Goal: Task Accomplishment & Management: Complete application form

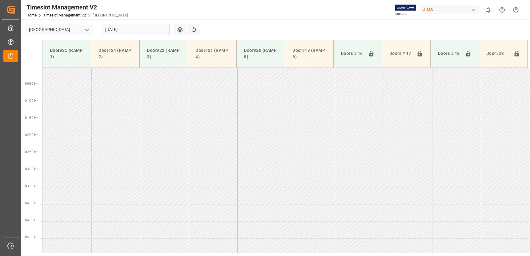
scroll to position [241, 0]
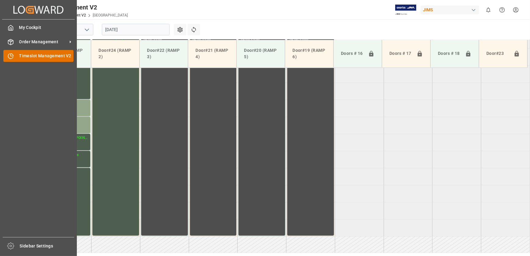
click at [12, 57] on icon at bounding box center [11, 56] width 6 height 6
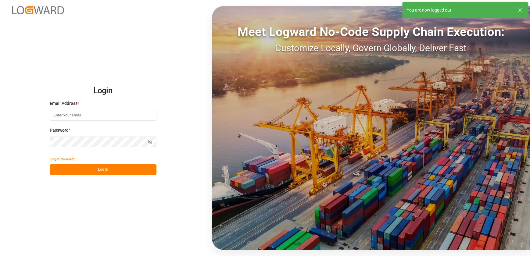
click at [78, 116] on input at bounding box center [103, 115] width 107 height 11
type input "[EMAIL_ADDRESS][DOMAIN_NAME]"
click at [89, 170] on button "Log In" at bounding box center [103, 169] width 107 height 11
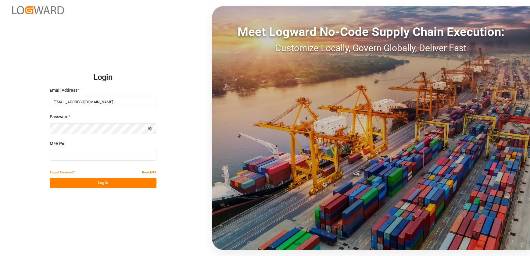
click at [77, 155] on input at bounding box center [103, 155] width 107 height 11
type input "139867"
click at [134, 181] on button "Log In" at bounding box center [103, 183] width 107 height 11
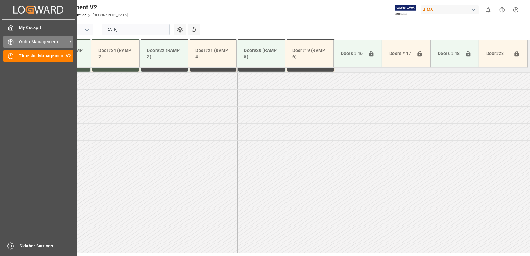
scroll to position [412, 0]
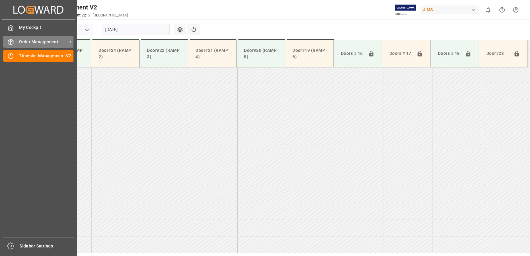
click at [11, 39] on icon at bounding box center [11, 42] width 6 height 6
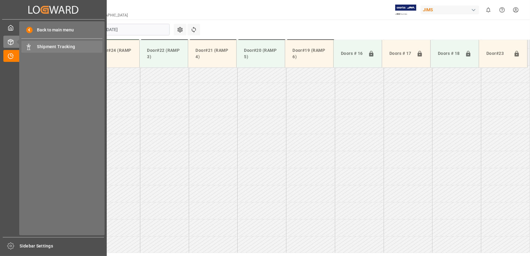
click at [48, 44] on span "Shipment Tracking" at bounding box center [70, 47] width 66 height 6
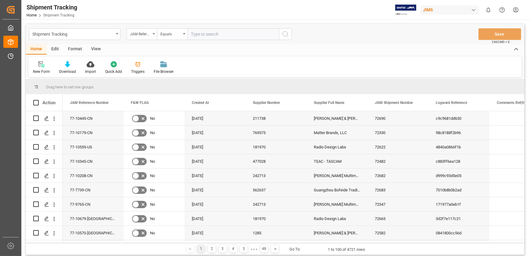
click at [228, 36] on input "text" at bounding box center [233, 34] width 91 height 12
paste input "EGSU3758454"
type input "EGSU3758454"
click at [285, 34] on icon "search button" at bounding box center [285, 33] width 7 height 7
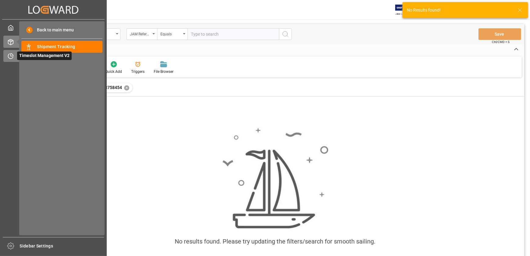
click at [15, 59] on div "Timeslot Management V2 Timeslot Management V2" at bounding box center [53, 56] width 100 height 12
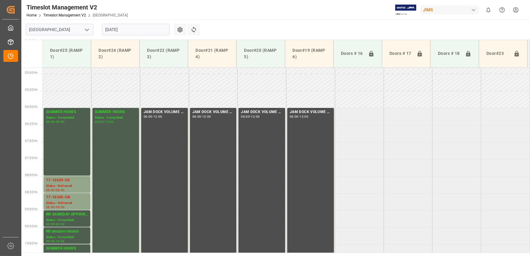
scroll to position [163, 0]
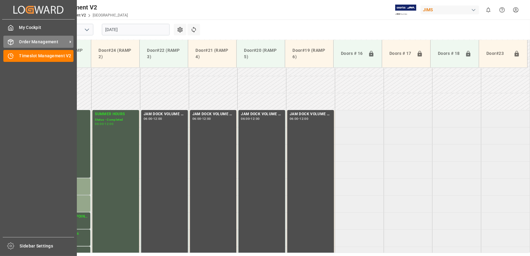
click at [20, 43] on span "Order Management" at bounding box center [43, 42] width 48 height 6
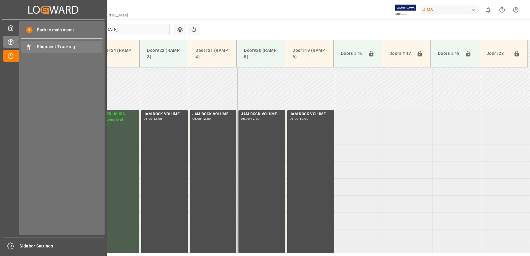
click at [66, 46] on span "Shipment Tracking" at bounding box center [70, 47] width 66 height 6
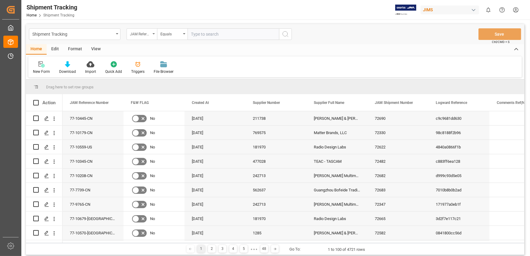
click at [155, 33] on div "JAM Reference Number" at bounding box center [142, 34] width 30 height 12
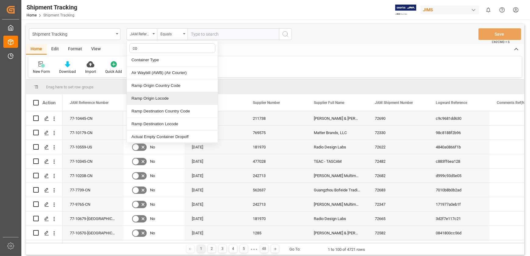
scroll to position [21, 0]
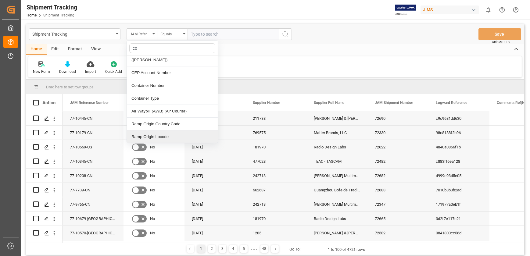
type input "con"
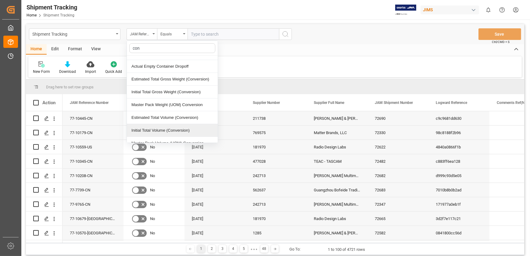
scroll to position [0, 0]
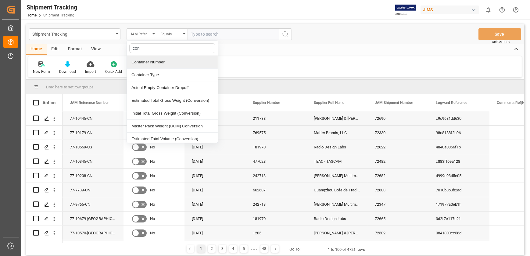
click at [163, 61] on div "Container Number" at bounding box center [172, 62] width 91 height 13
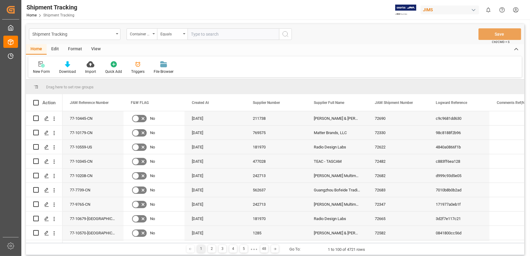
click at [203, 34] on input "text" at bounding box center [233, 34] width 91 height 12
paste input "EGSU3758454"
type input "EGSU3758454"
click at [286, 33] on icon "search button" at bounding box center [285, 33] width 7 height 7
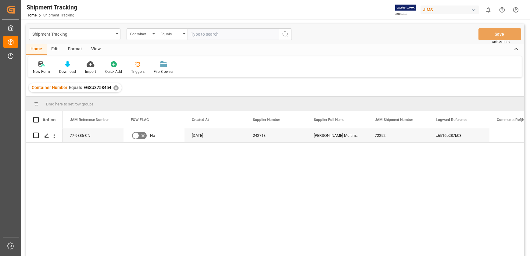
click at [95, 48] on div "View" at bounding box center [96, 49] width 19 height 10
click at [34, 64] on div at bounding box center [39, 64] width 12 height 6
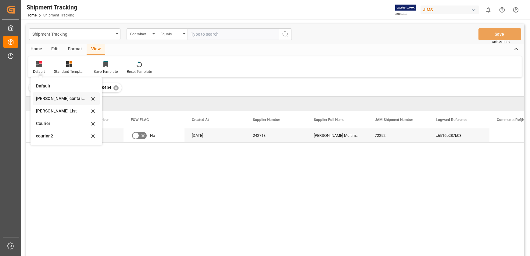
click at [59, 100] on div "[PERSON_NAME] containers" at bounding box center [62, 98] width 53 height 6
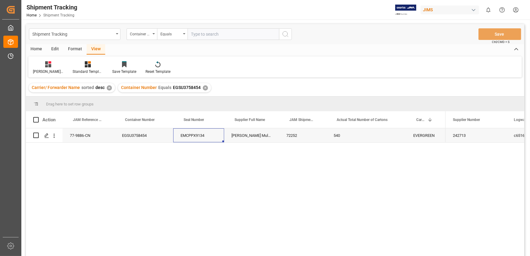
click at [192, 135] on div "EMCPPX9134" at bounding box center [198, 135] width 51 height 14
click at [198, 137] on div "EMCPPX9134" at bounding box center [198, 135] width 51 height 14
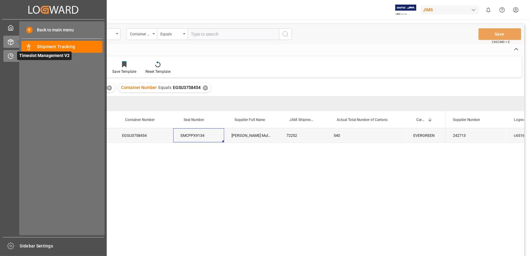
click at [6, 59] on div at bounding box center [8, 56] width 10 height 6
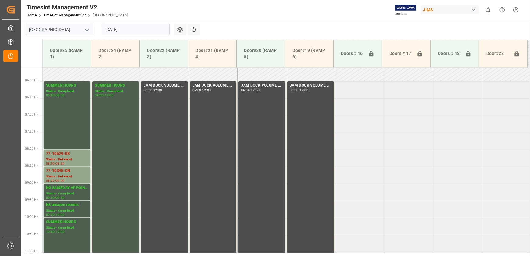
scroll to position [190, 0]
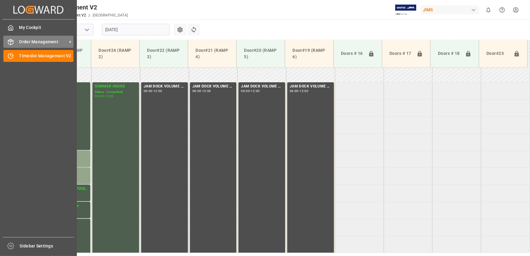
click at [14, 41] on div "Order Management Order Management" at bounding box center [38, 42] width 70 height 12
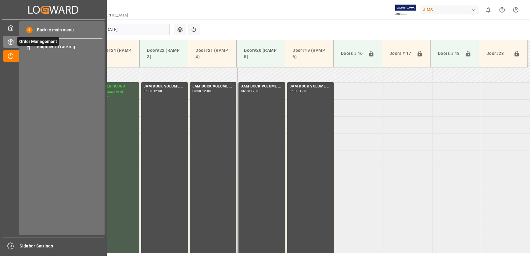
click at [52, 45] on span "Order Management" at bounding box center [38, 41] width 42 height 9
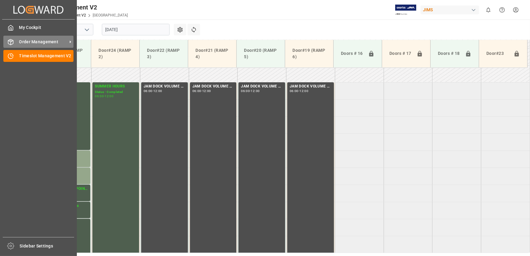
click at [30, 40] on span "Order Management" at bounding box center [43, 42] width 48 height 6
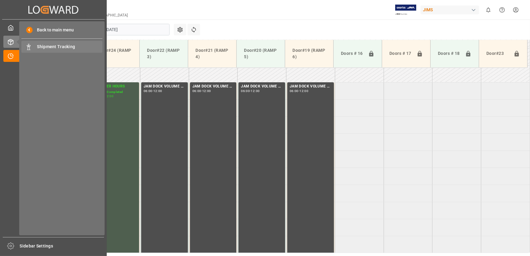
click at [65, 50] on span "Shipment Tracking" at bounding box center [70, 47] width 66 height 6
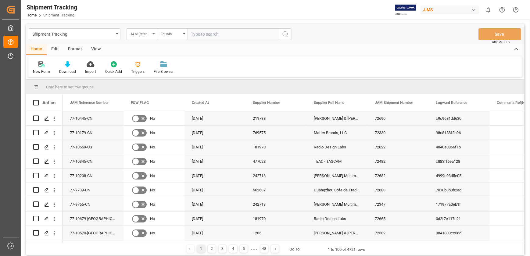
click at [141, 34] on div "JAM Reference Number" at bounding box center [140, 33] width 21 height 7
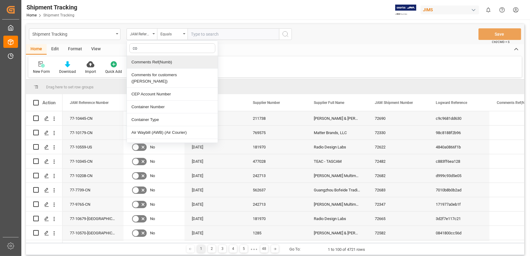
type input "con"
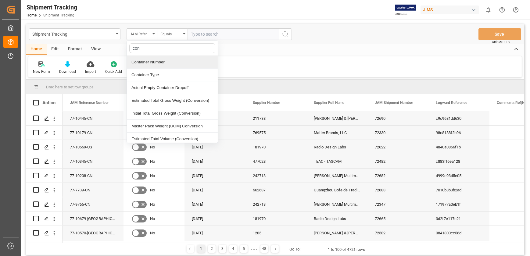
click at [160, 63] on div "Container Number" at bounding box center [172, 62] width 91 height 13
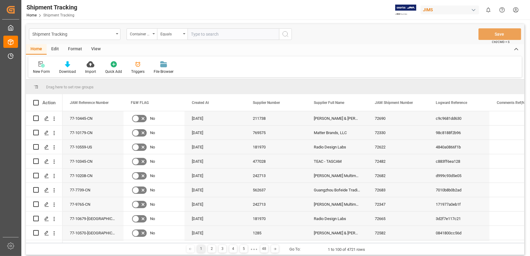
click at [202, 34] on input "text" at bounding box center [233, 34] width 91 height 12
paste input "EGSU3758454"
type input "EGSU3758454"
click at [283, 33] on icon "search button" at bounding box center [285, 33] width 7 height 7
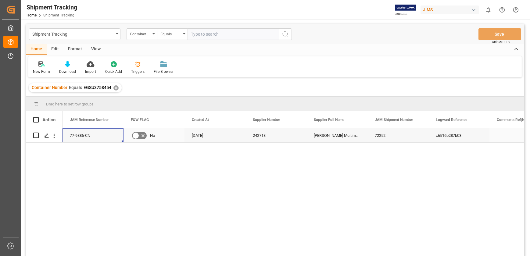
click at [77, 139] on div "77-9886-CN" at bounding box center [93, 135] width 61 height 14
click at [95, 49] on div "View" at bounding box center [96, 49] width 19 height 10
click at [40, 67] on div "Default" at bounding box center [38, 67] width 21 height 13
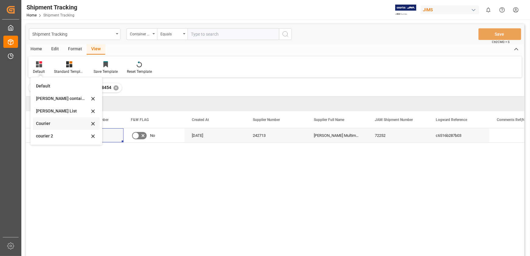
click at [54, 123] on div "Courier" at bounding box center [62, 123] width 53 height 6
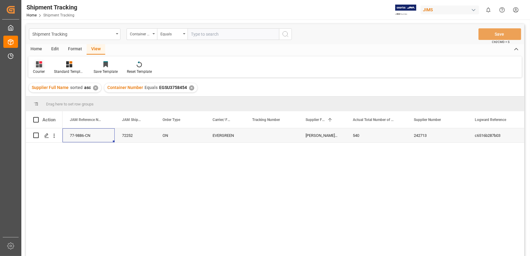
click at [38, 66] on icon at bounding box center [39, 64] width 6 height 6
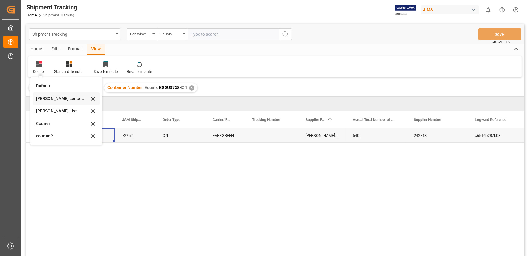
click at [57, 100] on div "[PERSON_NAME] containers" at bounding box center [62, 98] width 53 height 6
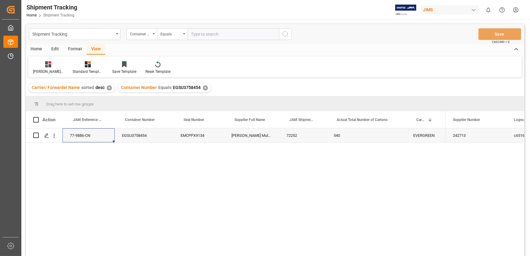
click at [134, 137] on div "EGSU3758454" at bounding box center [144, 135] width 59 height 14
click at [193, 138] on div "EMCPPX9134" at bounding box center [198, 135] width 51 height 14
click at [256, 138] on div "[PERSON_NAME] Multimedia [GEOGRAPHIC_DATA]" at bounding box center [251, 135] width 55 height 14
click at [301, 137] on div "72252" at bounding box center [302, 135] width 47 height 14
click at [348, 140] on div "540" at bounding box center [366, 135] width 80 height 14
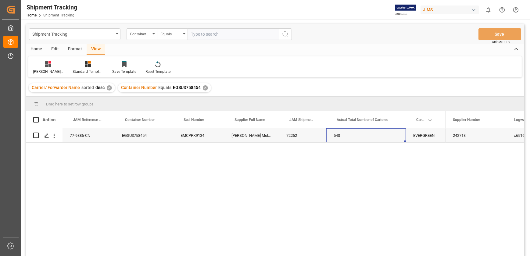
drag, startPoint x: 76, startPoint y: 137, endPoint x: 197, endPoint y: 162, distance: 123.7
click at [76, 137] on div "77-9886-CN" at bounding box center [89, 135] width 52 height 14
click at [96, 137] on div "77-9886-CN" at bounding box center [89, 135] width 52 height 14
click at [133, 135] on div "EGSU3758454" at bounding box center [144, 135] width 59 height 14
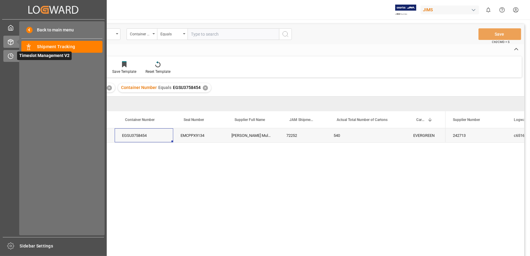
click at [10, 58] on icon at bounding box center [11, 56] width 6 height 6
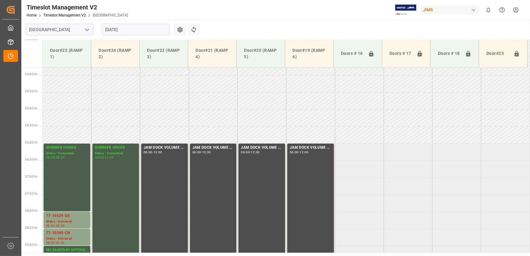
scroll to position [138, 0]
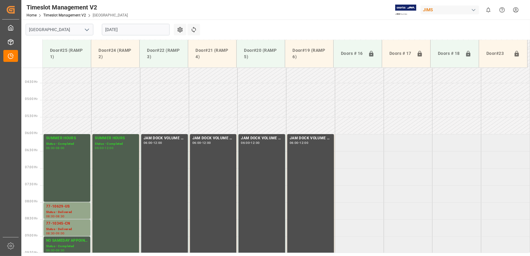
click at [123, 27] on input "[DATE]" at bounding box center [136, 30] width 68 height 12
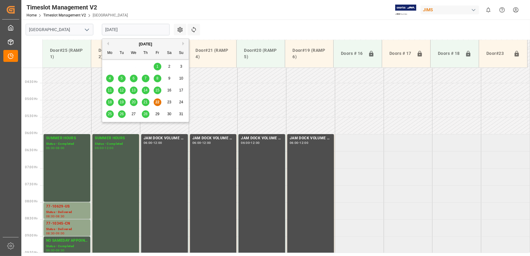
click at [120, 112] on span "26" at bounding box center [122, 114] width 4 height 4
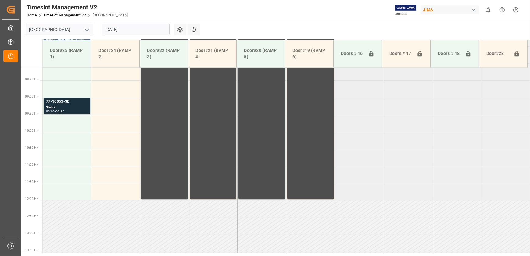
scroll to position [169, 0]
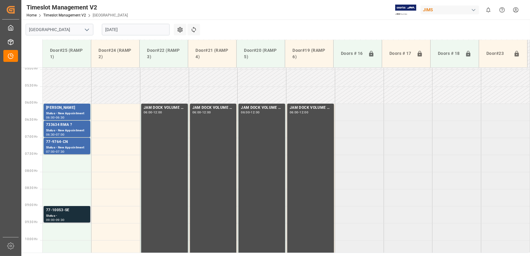
click at [59, 211] on div "77-10053-SE" at bounding box center [67, 210] width 42 height 6
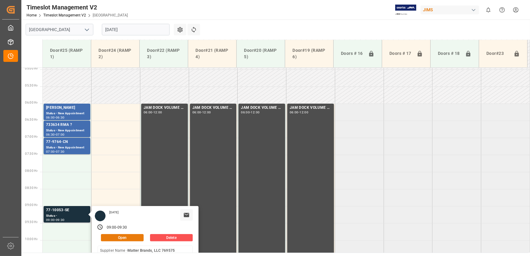
click at [113, 238] on button "Open" at bounding box center [122, 237] width 43 height 7
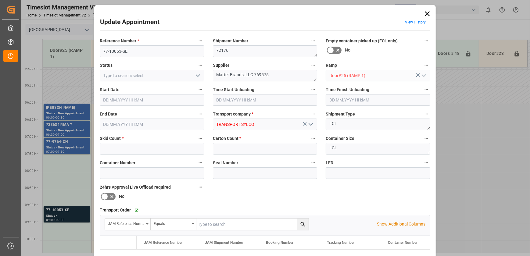
type input "1"
type input "9"
type input "[DATE] 09:00"
type input "[DATE] 09:30"
type input "[DATE] 17:53"
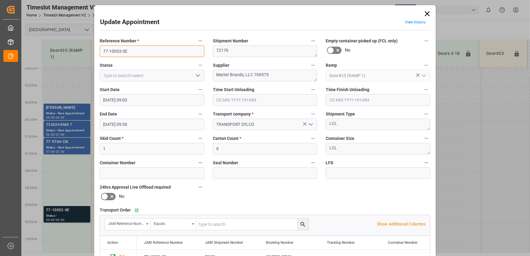
click at [134, 52] on input "77-10053-SE" at bounding box center [152, 51] width 105 height 12
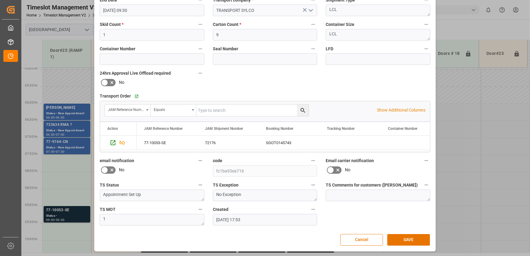
click at [216, 113] on input "text" at bounding box center [252, 111] width 112 height 12
paste input "77-10053-SE"
type input "77-10053-SE"
click at [302, 110] on icon "search button" at bounding box center [303, 110] width 6 height 6
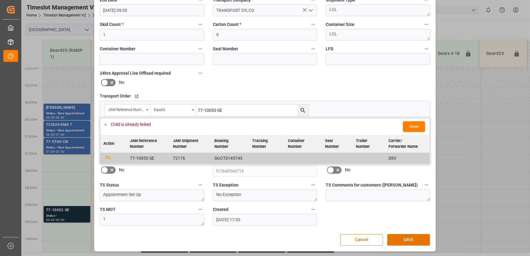
click at [300, 74] on div "Reference Number * 77-10053-SE Shipment Number 72176 Empty container picked up …" at bounding box center [264, 74] width 339 height 307
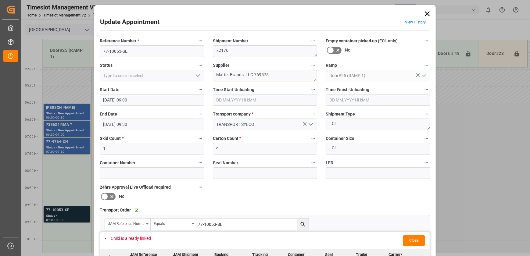
drag, startPoint x: 270, startPoint y: 75, endPoint x: 242, endPoint y: 76, distance: 28.1
click at [242, 76] on textarea "Matter Brands, LLC 769575" at bounding box center [265, 76] width 105 height 12
click at [265, 75] on textarea "Matter Brands, LLC 769575" at bounding box center [265, 76] width 105 height 12
click at [274, 71] on textarea "Matter Brands, LLC 769575" at bounding box center [265, 76] width 105 height 12
drag, startPoint x: 274, startPoint y: 71, endPoint x: 242, endPoint y: 76, distance: 32.1
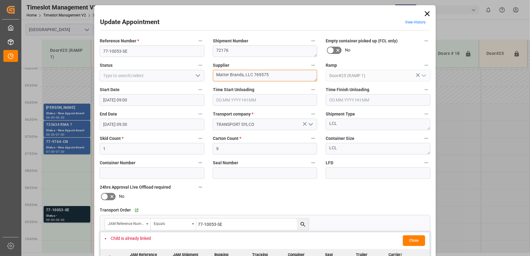
click at [242, 76] on textarea "Matter Brands, LLC 769575" at bounding box center [265, 76] width 105 height 12
click at [263, 73] on textarea "Matter Brands INON" at bounding box center [265, 76] width 105 height 12
type textarea "Matter Brands INON(2)"
click at [195, 75] on icon "open menu" at bounding box center [197, 75] width 7 height 7
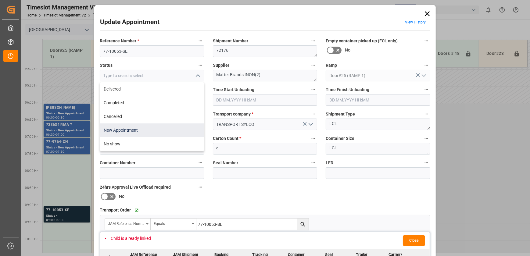
click at [149, 127] on div "New Appointment" at bounding box center [152, 130] width 104 height 14
type input "New Appointment"
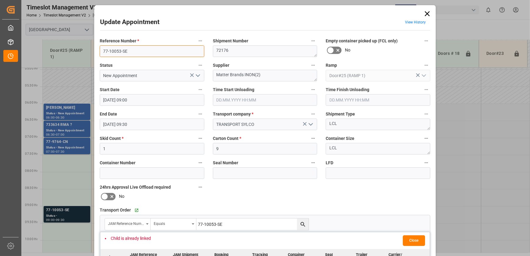
click at [170, 48] on input "77-10053-SE" at bounding box center [152, 51] width 105 height 12
drag, startPoint x: 242, startPoint y: 73, endPoint x: 197, endPoint y: 74, distance: 44.5
click at [197, 74] on div "Reference Number * 77-10053-SE Shipment Number 72176 Empty container picked up …" at bounding box center [264, 188] width 339 height 307
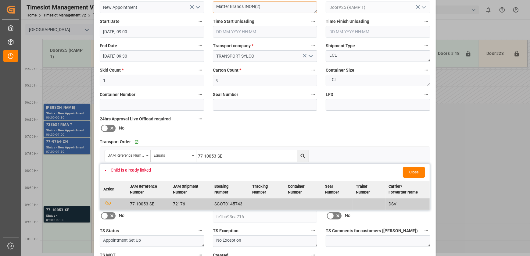
scroll to position [114, 0]
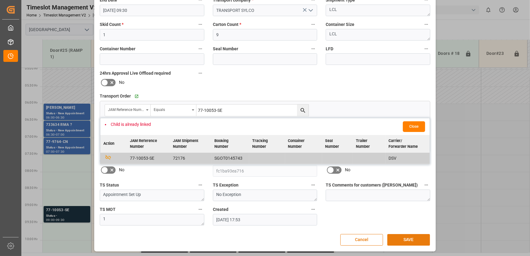
click at [410, 240] on button "SAVE" at bounding box center [408, 240] width 43 height 12
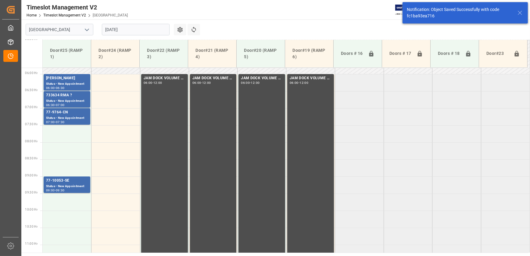
scroll to position [276, 0]
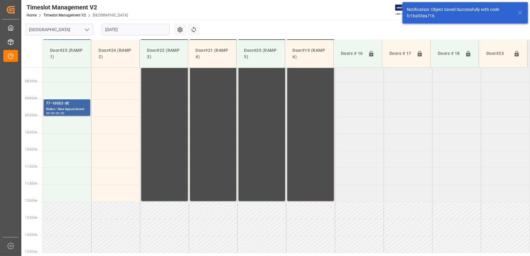
click at [82, 109] on div "Status - New Appointment" at bounding box center [67, 109] width 42 height 5
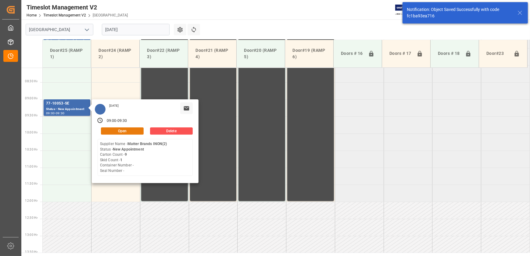
click at [128, 129] on button "Open" at bounding box center [122, 130] width 43 height 7
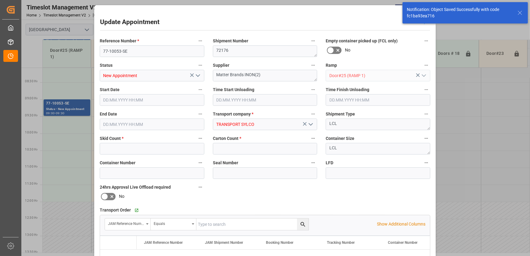
type input "1"
type input "9"
type input "[DATE] 09:00"
type input "[DATE] 09:30"
type input "[DATE] 17:53"
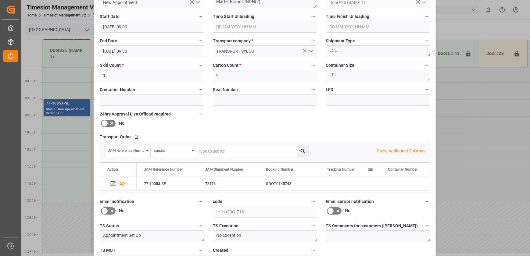
scroll to position [0, 0]
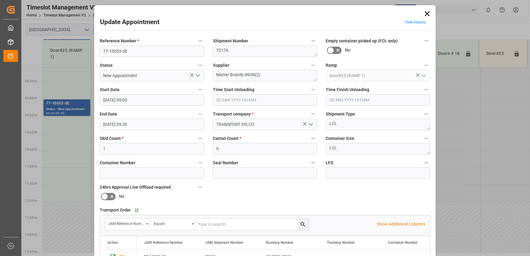
click at [426, 15] on icon at bounding box center [427, 13] width 9 height 9
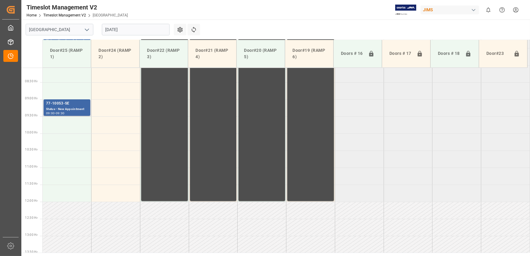
click at [84, 102] on div "77-10053-SE" at bounding box center [67, 104] width 42 height 6
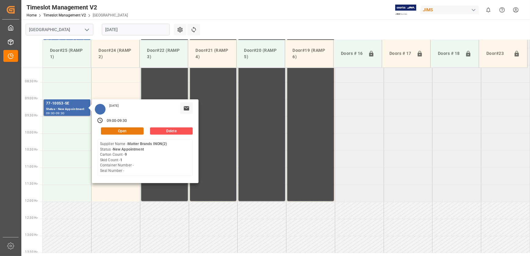
click at [126, 131] on button "Open" at bounding box center [122, 130] width 43 height 7
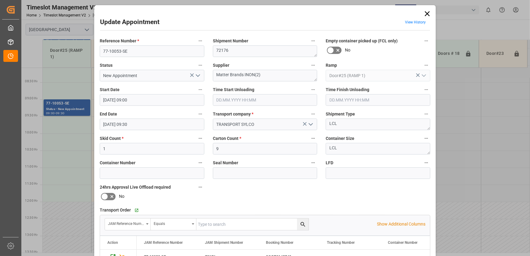
click at [424, 13] on icon at bounding box center [427, 13] width 9 height 9
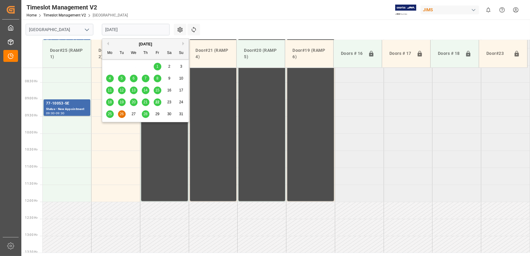
click at [134, 31] on input "[DATE]" at bounding box center [136, 30] width 68 height 12
click at [125, 114] on div "26" at bounding box center [122, 114] width 8 height 7
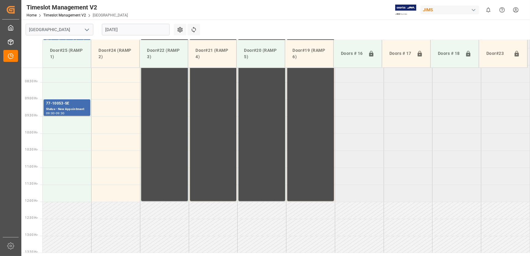
click at [138, 33] on input "[DATE]" at bounding box center [136, 30] width 68 height 12
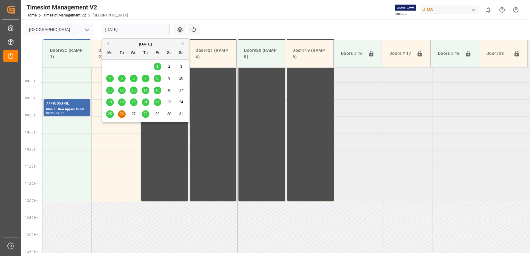
click at [111, 113] on span "25" at bounding box center [110, 114] width 4 height 4
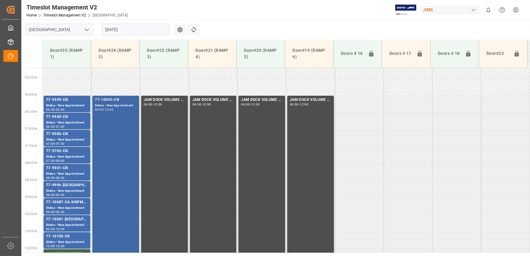
scroll to position [176, 0]
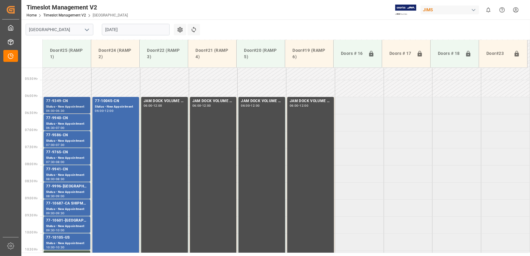
click at [70, 98] on div "77-9349-CN" at bounding box center [67, 101] width 42 height 6
click at [58, 136] on div "77-9586-CN" at bounding box center [67, 135] width 42 height 6
click at [60, 168] on div "77-9941-CN" at bounding box center [67, 169] width 42 height 6
click at [54, 205] on div "77-10687-CA SHIPM#/M" at bounding box center [67, 204] width 42 height 6
click at [58, 242] on div "Status - New Appointment" at bounding box center [67, 243] width 42 height 5
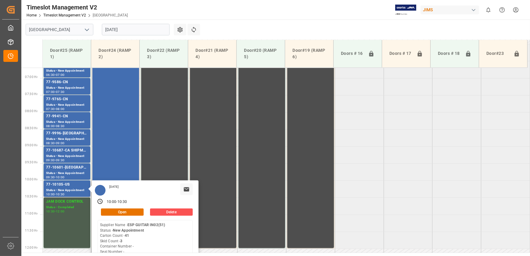
scroll to position [231, 0]
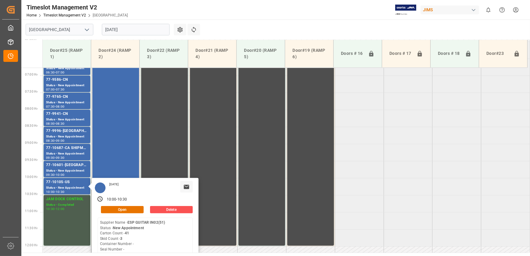
click at [132, 27] on input "[DATE]" at bounding box center [136, 30] width 68 height 12
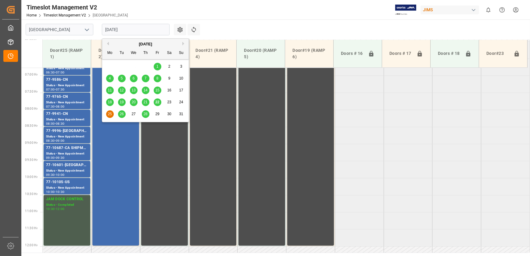
click at [123, 113] on span "26" at bounding box center [122, 114] width 4 height 4
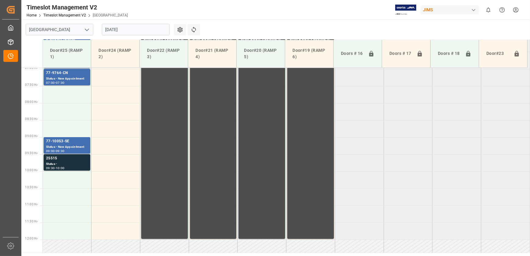
scroll to position [238, 0]
click at [75, 165] on div "Status -" at bounding box center [67, 164] width 42 height 5
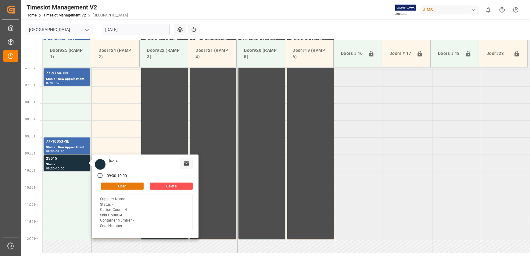
click at [127, 186] on button "Open" at bounding box center [122, 186] width 43 height 7
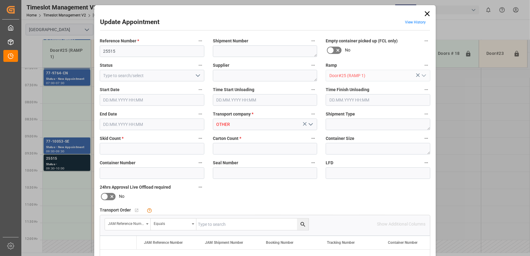
type input "4"
type input "[DATE] 09:30"
type input "[DATE] 10:00"
type input "[DATE] 18:55"
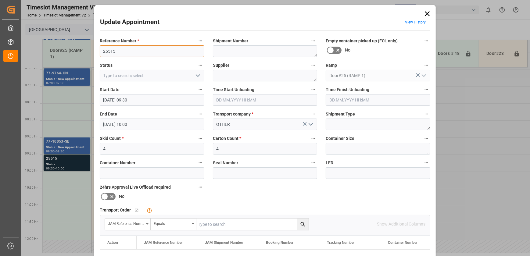
click at [138, 47] on input "25515" at bounding box center [152, 51] width 105 height 12
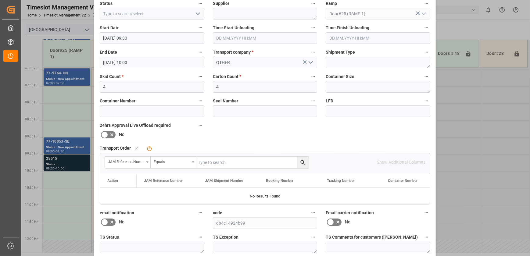
scroll to position [114, 0]
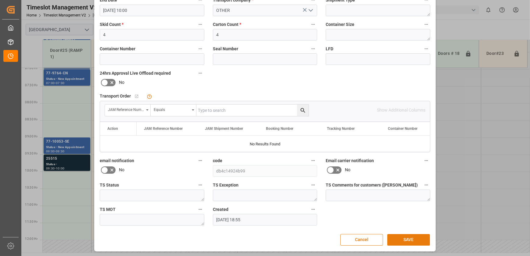
type input "25515 RMA?"
click at [399, 240] on button "SAVE" at bounding box center [408, 240] width 43 height 12
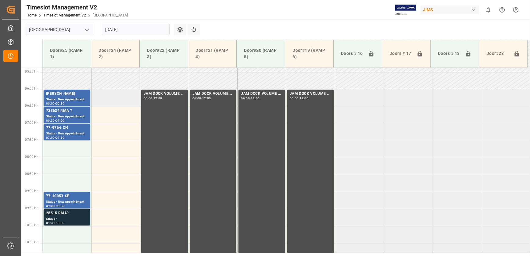
scroll to position [192, 0]
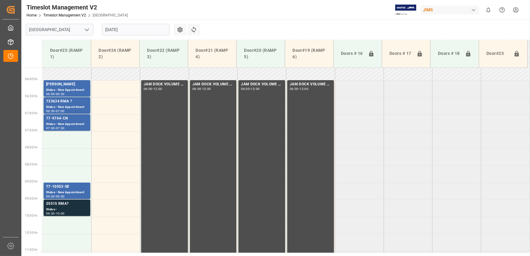
click at [133, 32] on input "[DATE]" at bounding box center [136, 30] width 68 height 12
